Goal: Find specific page/section: Find specific page/section

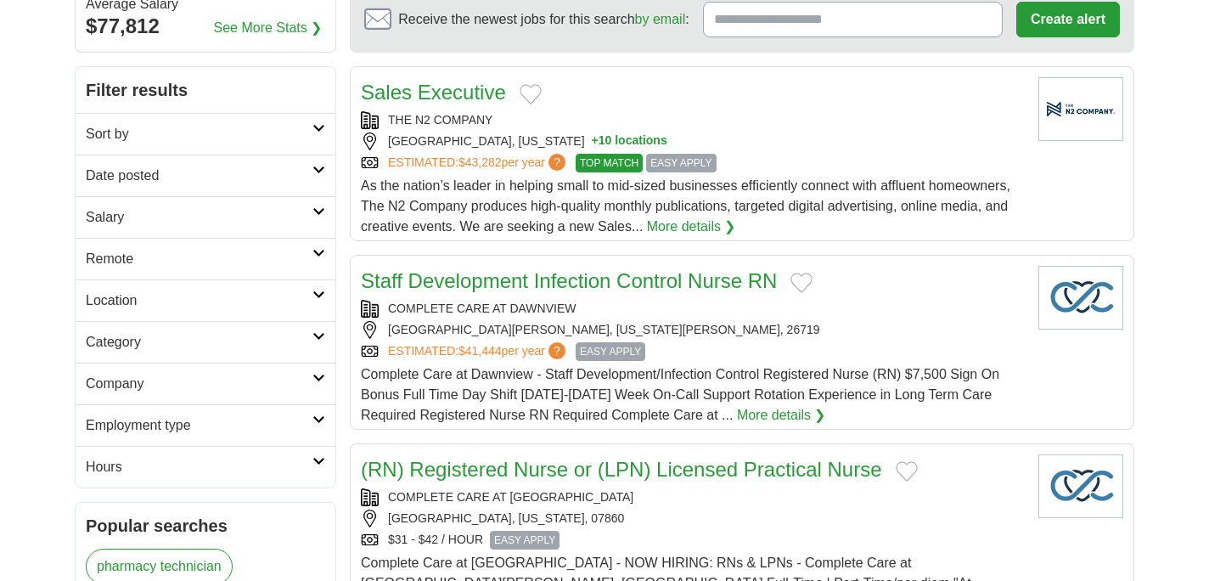
scroll to position [190, 0]
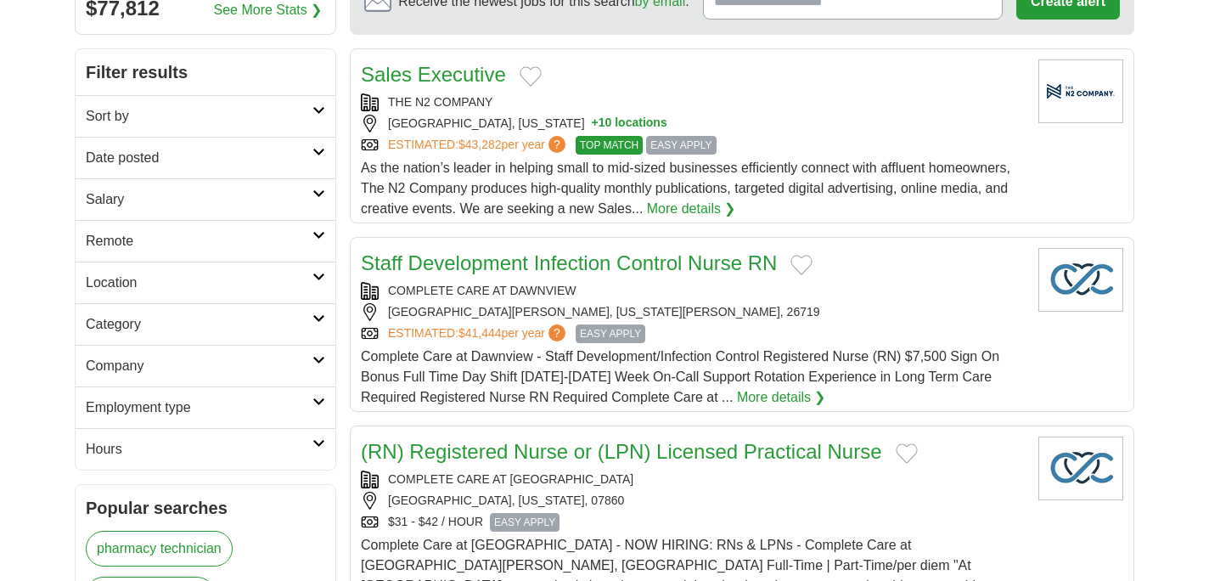
click at [302, 311] on link "Category" at bounding box center [206, 324] width 260 height 42
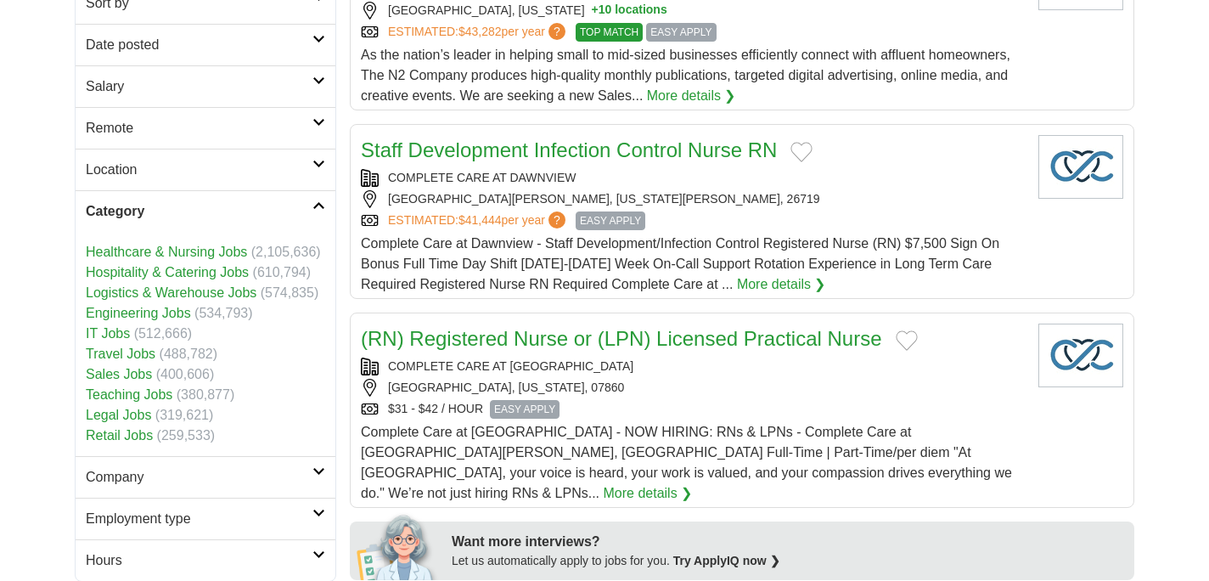
scroll to position [309, 0]
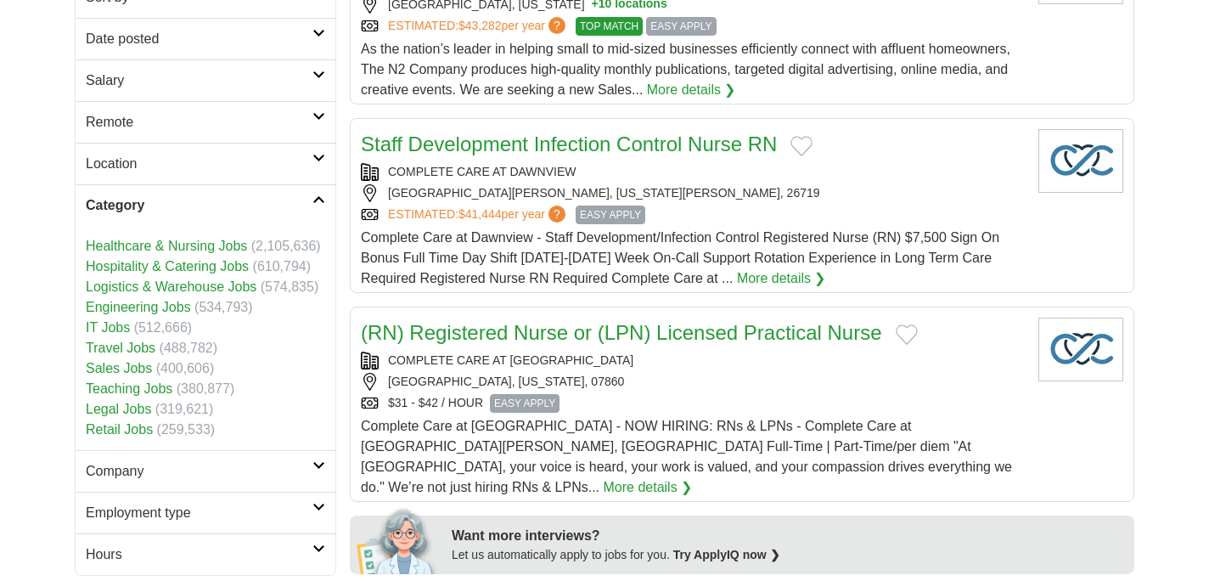
click at [216, 202] on h2 "Category" at bounding box center [199, 205] width 227 height 20
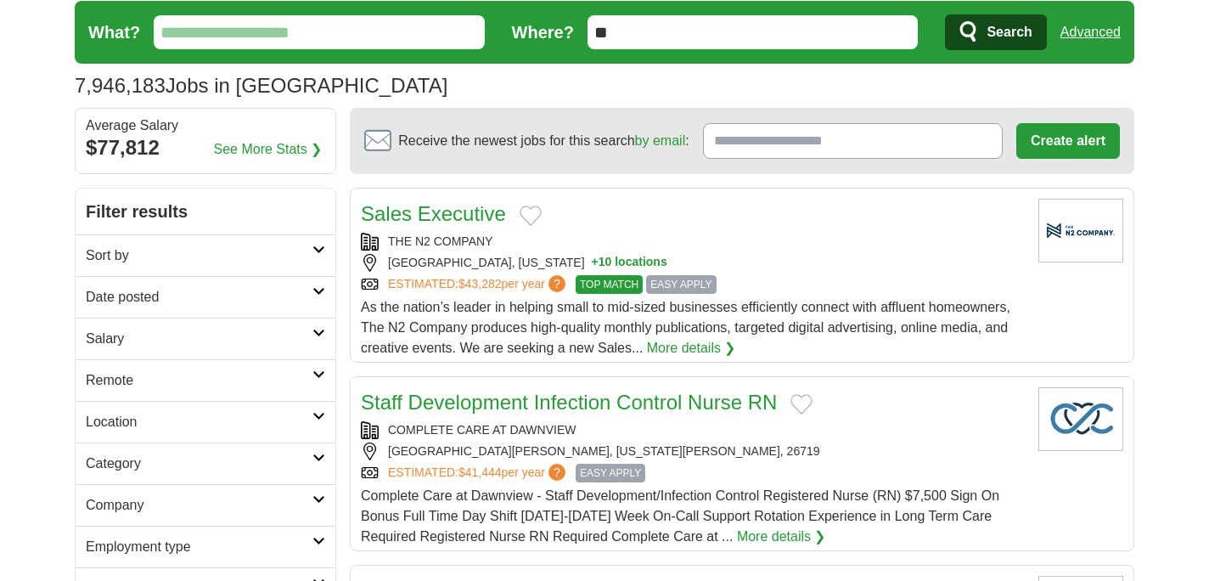
scroll to position [0, 0]
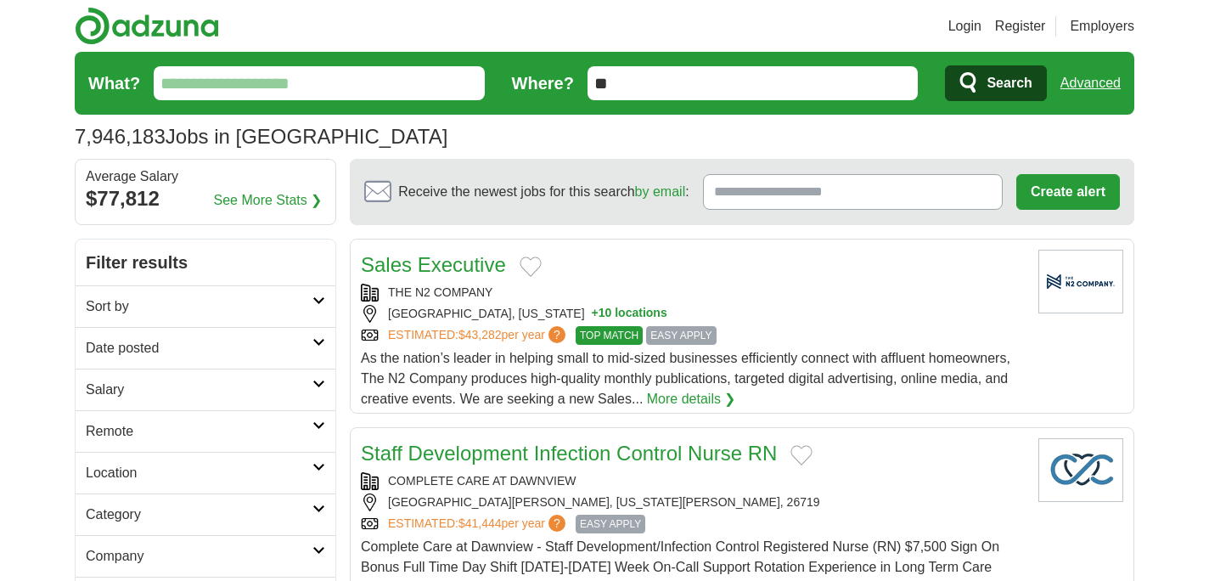
click at [970, 22] on link "Login" at bounding box center [964, 26] width 33 height 20
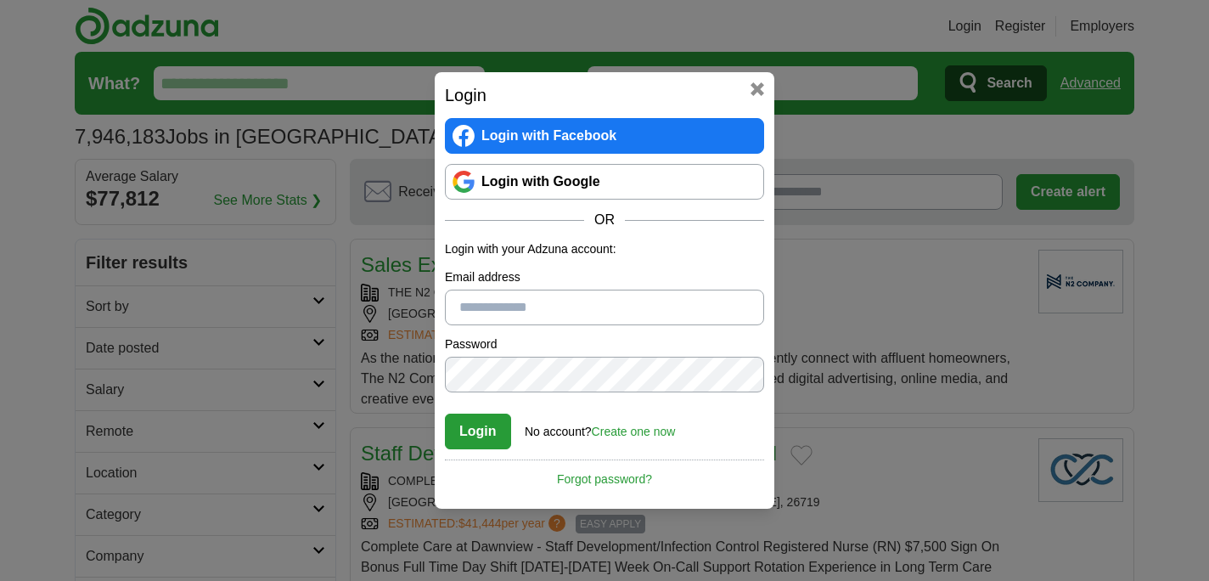
type input "**********"
click at [491, 432] on button "Login" at bounding box center [478, 431] width 66 height 36
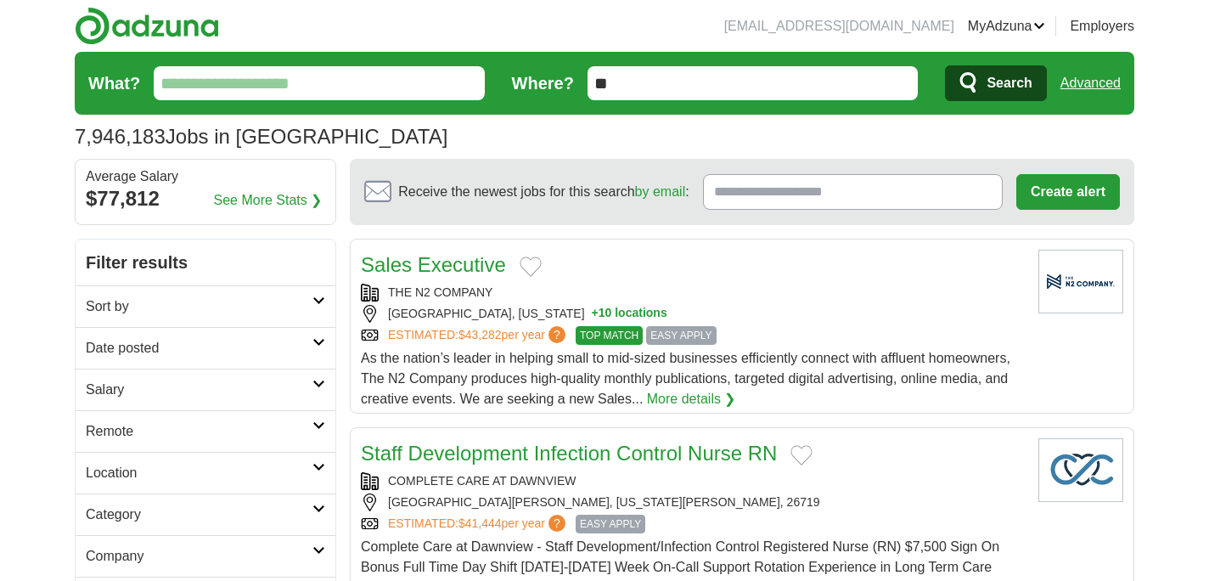
click at [1098, 94] on link "Advanced" at bounding box center [1090, 83] width 60 height 34
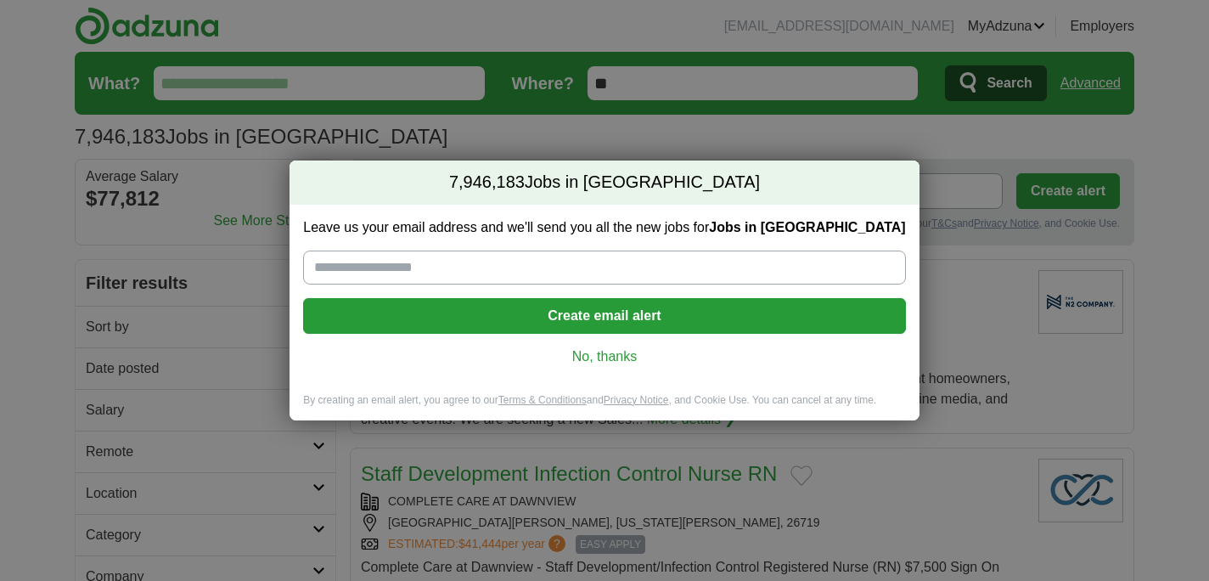
click at [596, 342] on div "Leave us your email address and we'll send you all the new jobs for Jobs in [GE…" at bounding box center [603, 299] width 629 height 188
click at [595, 352] on link "No, thanks" at bounding box center [604, 356] width 575 height 19
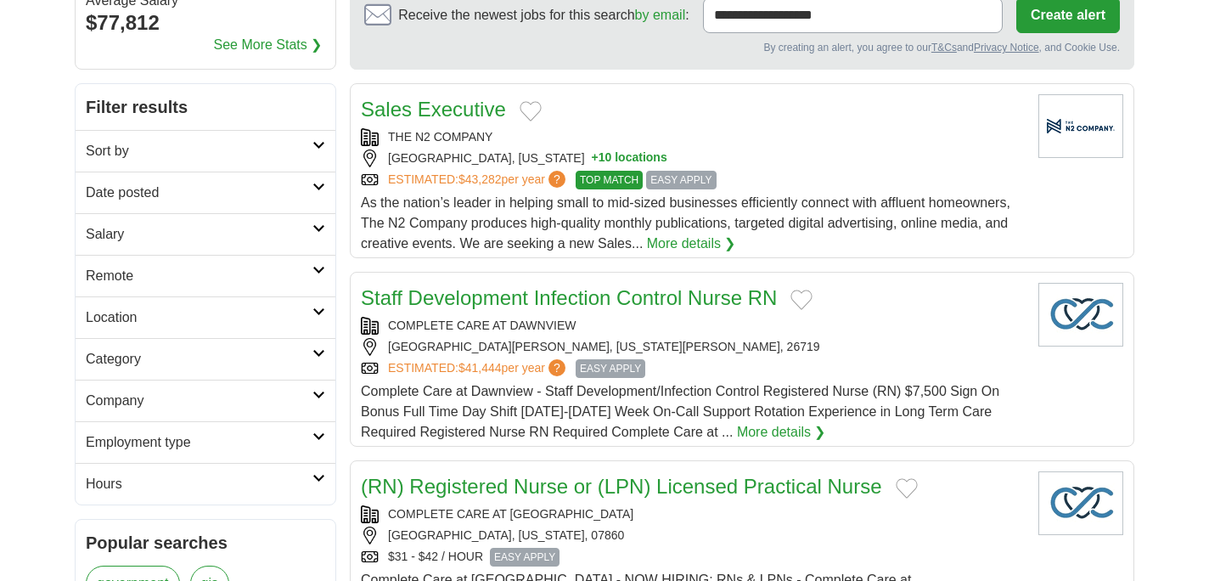
scroll to position [177, 0]
click at [274, 163] on link "Sort by" at bounding box center [206, 150] width 260 height 42
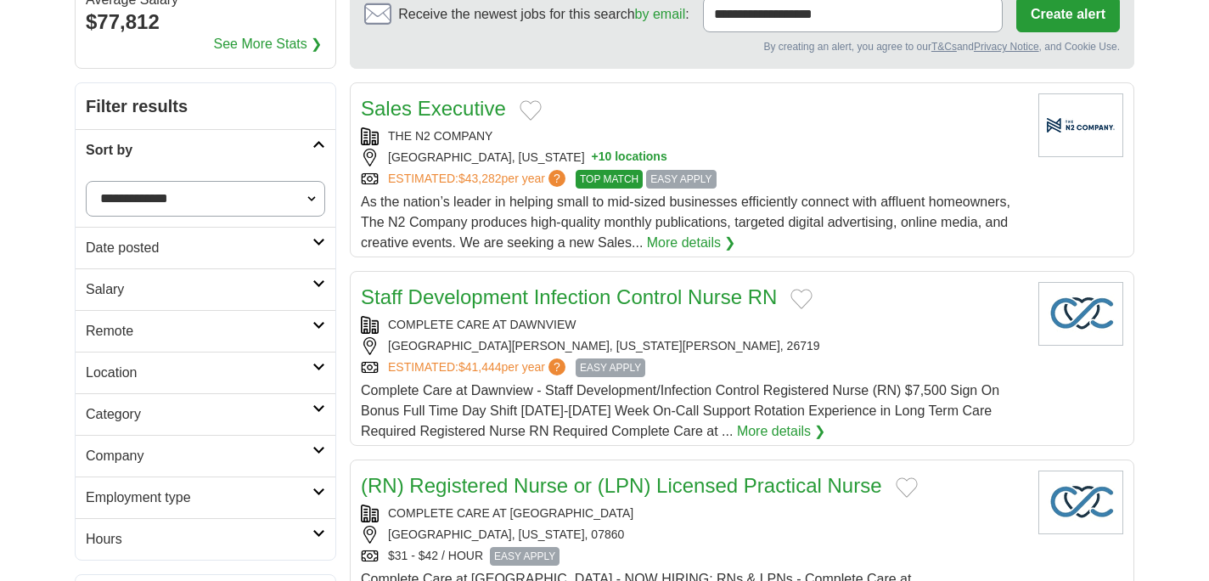
click at [273, 157] on h2 "Sort by" at bounding box center [199, 150] width 227 height 20
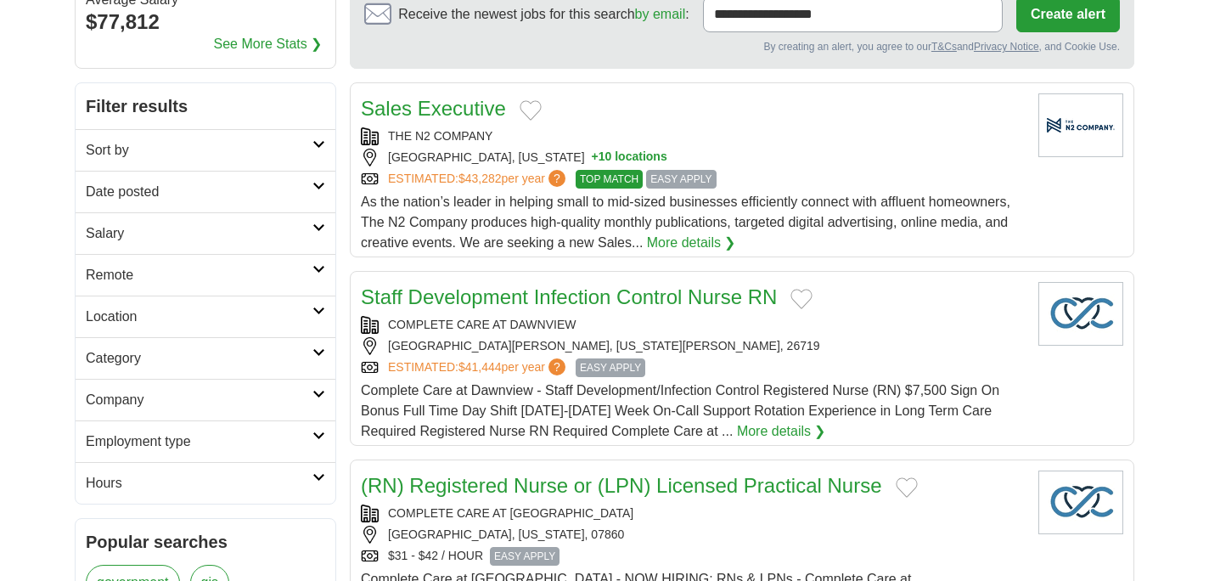
click at [183, 314] on h2 "Location" at bounding box center [199, 316] width 227 height 20
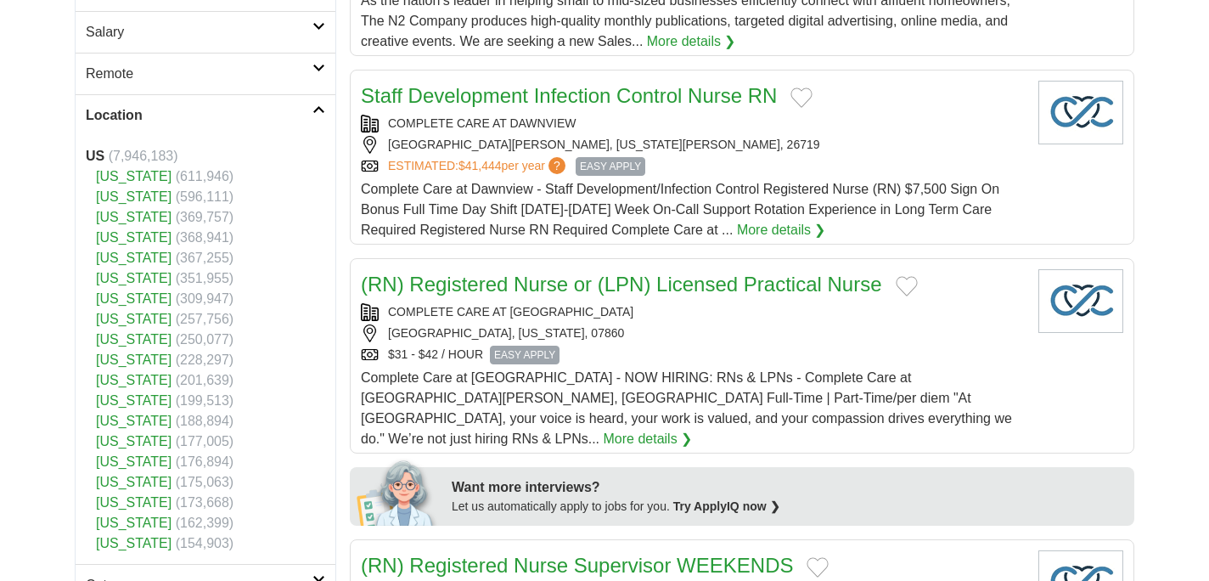
scroll to position [393, 0]
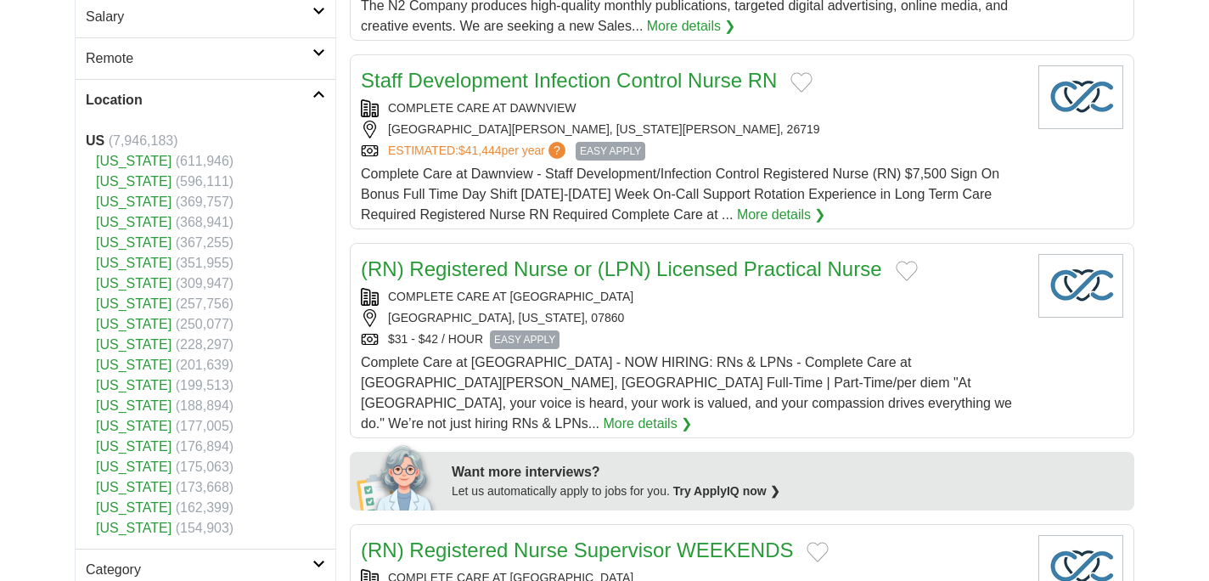
click at [155, 429] on link "[US_STATE]" at bounding box center [134, 425] width 76 height 14
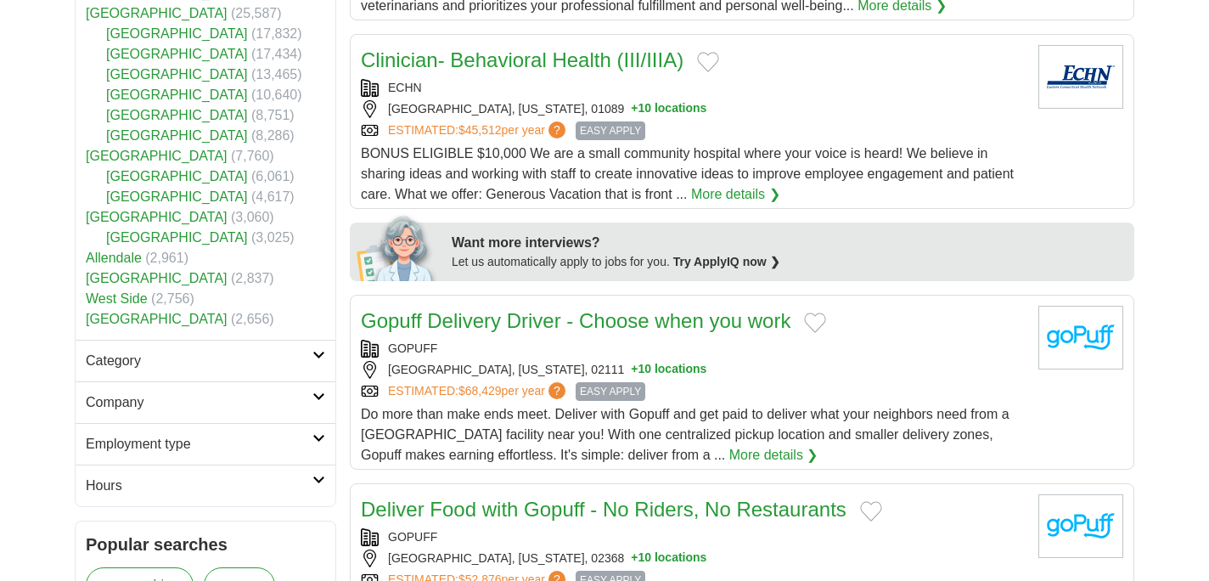
scroll to position [602, 0]
click at [139, 356] on h2 "Category" at bounding box center [199, 361] width 227 height 20
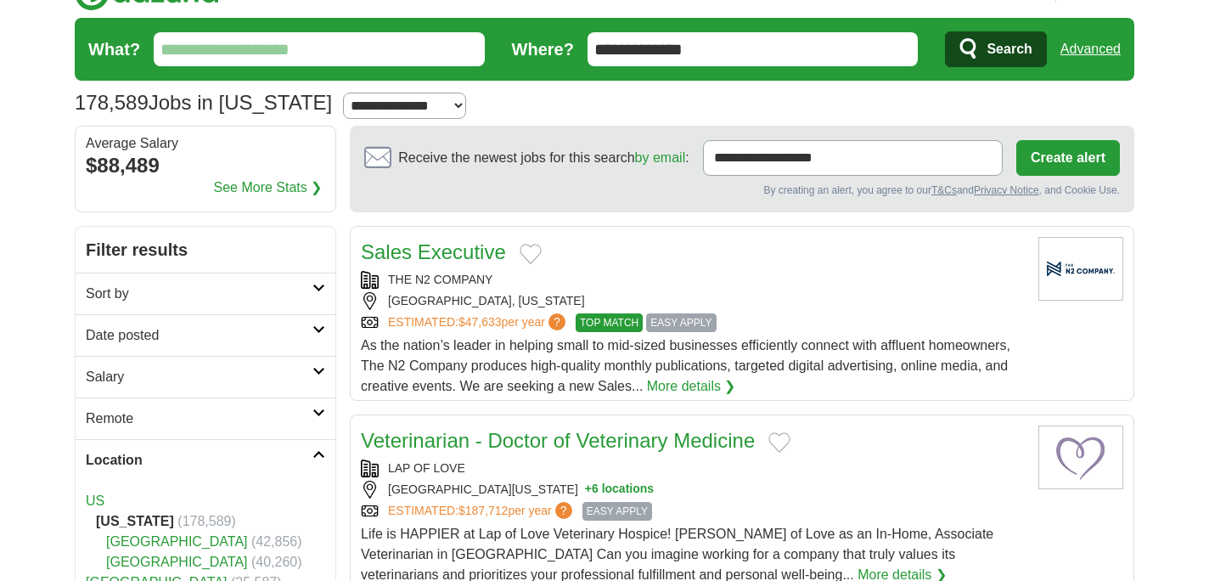
scroll to position [0, 0]
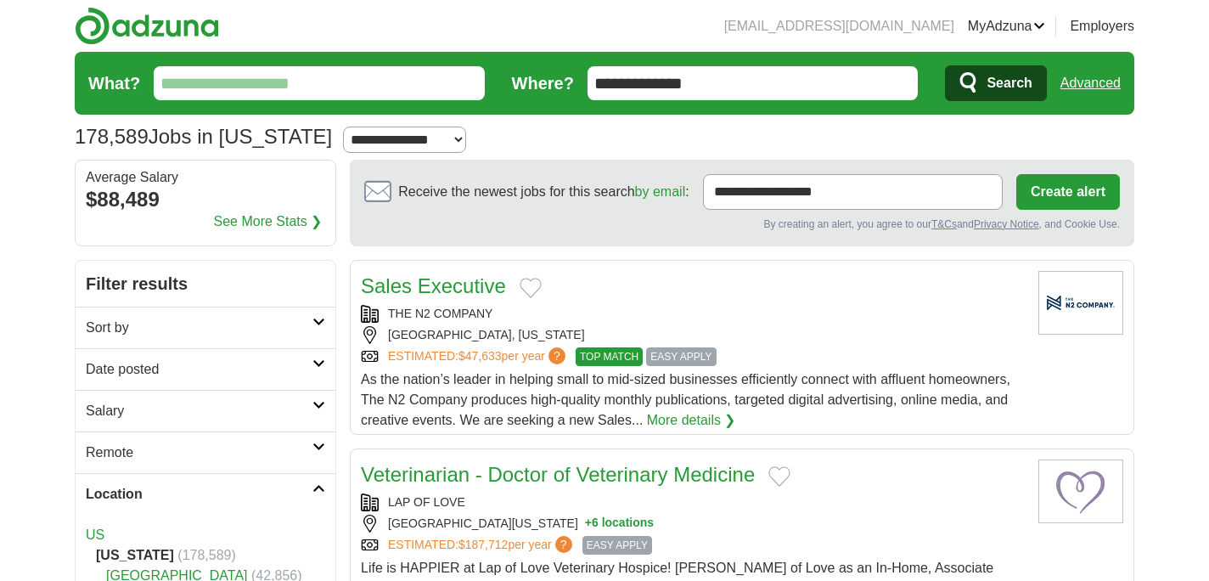
click at [1111, 81] on link "Advanced" at bounding box center [1090, 83] width 60 height 34
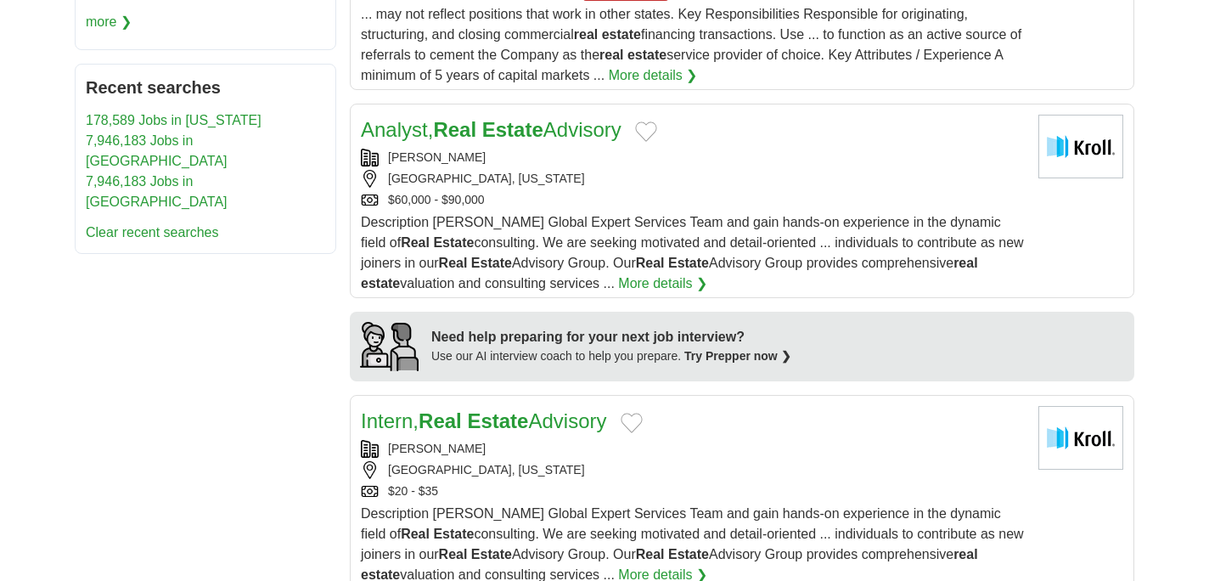
scroll to position [1495, 0]
